Goal: Information Seeking & Learning: Find specific page/section

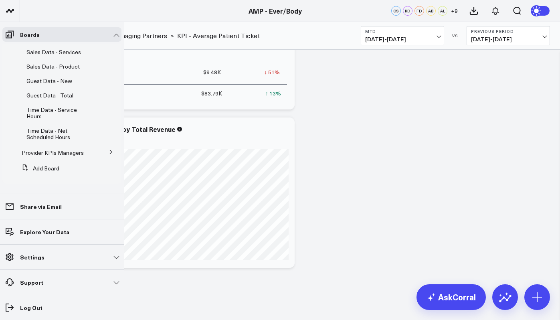
scroll to position [1082, 0]
click at [53, 153] on link "Provider KPIs Managers" at bounding box center [53, 153] width 62 height 6
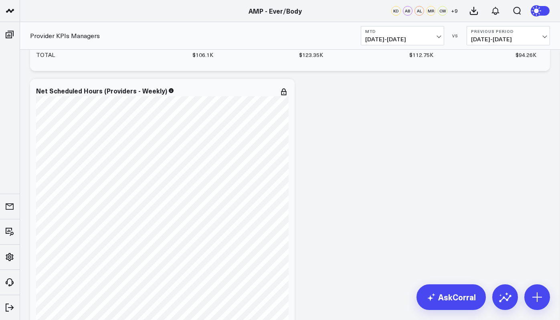
scroll to position [7314, 0]
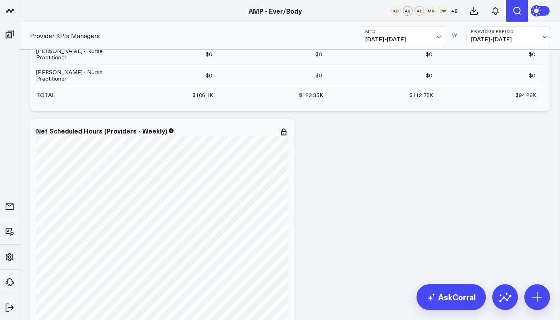
click at [516, 9] on icon "Open search" at bounding box center [517, 11] width 10 height 10
click at [318, 31] on button "submit" at bounding box center [323, 36] width 10 height 10
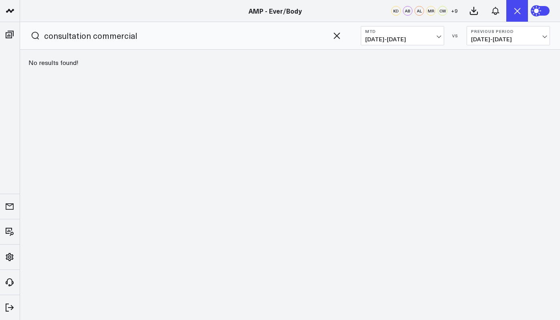
click at [155, 34] on input "consultation commercial" at bounding box center [179, 36] width 270 height 12
click at [318, 31] on button "submit" at bounding box center [323, 36] width 10 height 10
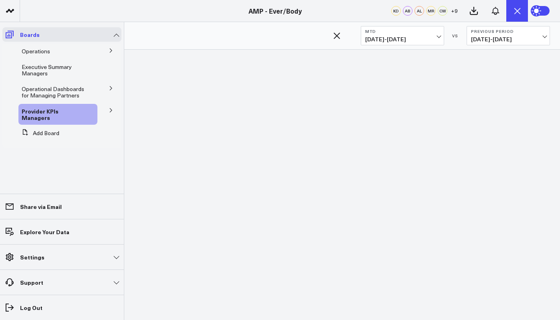
scroll to position [0, 0]
click at [35, 67] on span "Executive Summary Managers" at bounding box center [47, 70] width 50 height 14
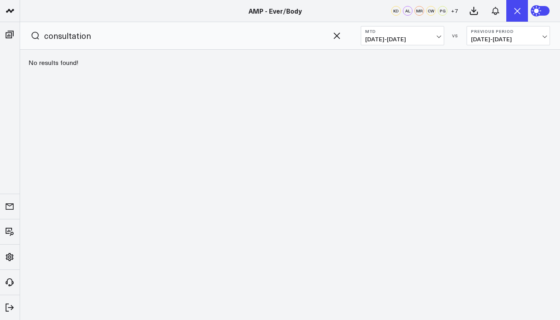
click at [111, 41] on input "consultation" at bounding box center [179, 36] width 270 height 12
click at [318, 31] on button "submit" at bounding box center [323, 36] width 10 height 10
click at [86, 37] on input "consultationcommercial" at bounding box center [179, 36] width 270 height 12
type input "consultation commercial"
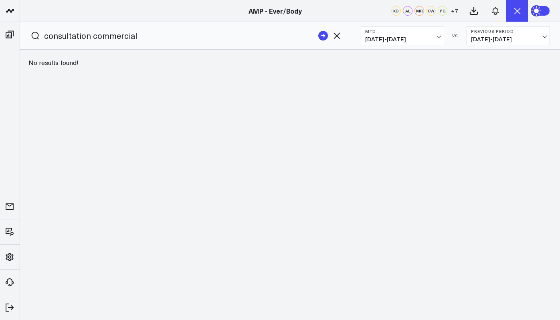
click at [318, 31] on button "submit" at bounding box center [323, 36] width 10 height 10
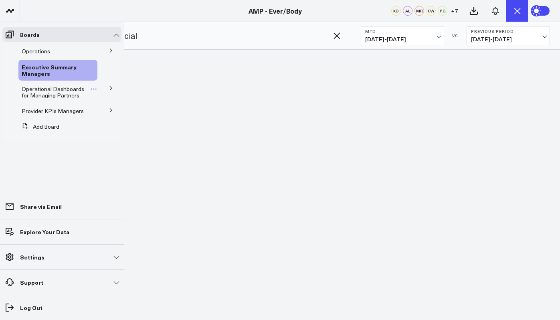
click at [45, 93] on span "Operational Dashboards for Managing Partners" at bounding box center [53, 92] width 63 height 14
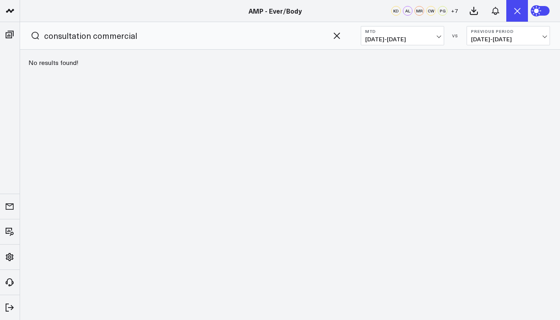
click at [178, 40] on input "consultation commercial" at bounding box center [179, 36] width 270 height 12
click at [333, 37] on icon "button" at bounding box center [337, 36] width 10 height 10
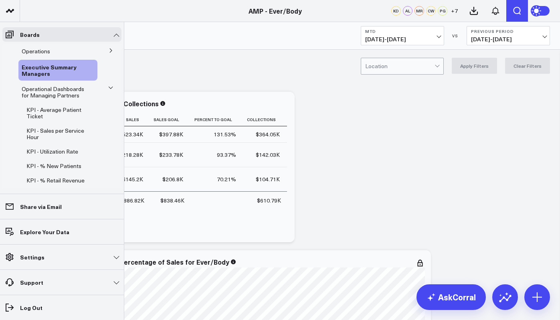
click at [109, 89] on icon at bounding box center [110, 87] width 5 height 5
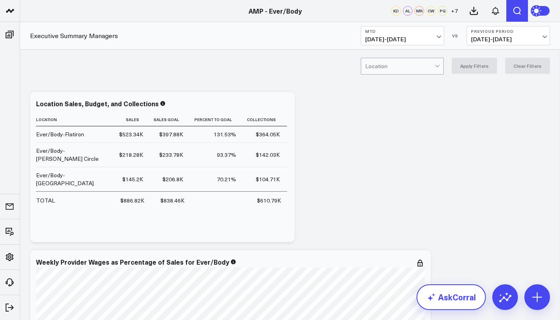
click at [455, 294] on link "AskCorral" at bounding box center [450, 297] width 69 height 26
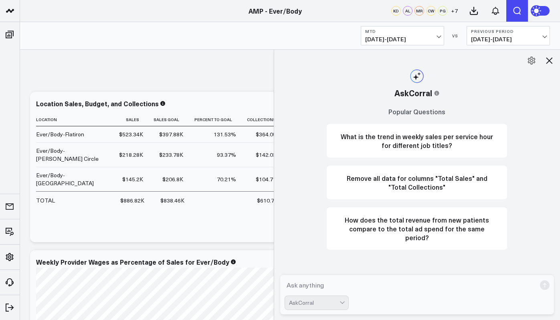
click at [347, 289] on textarea at bounding box center [411, 285] width 252 height 14
type textarea "consultation commercial"
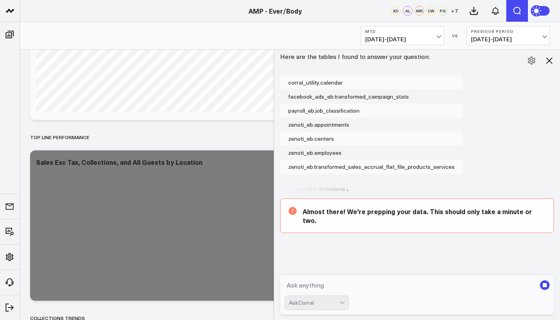
scroll to position [281, 0]
